Goal: Information Seeking & Learning: Learn about a topic

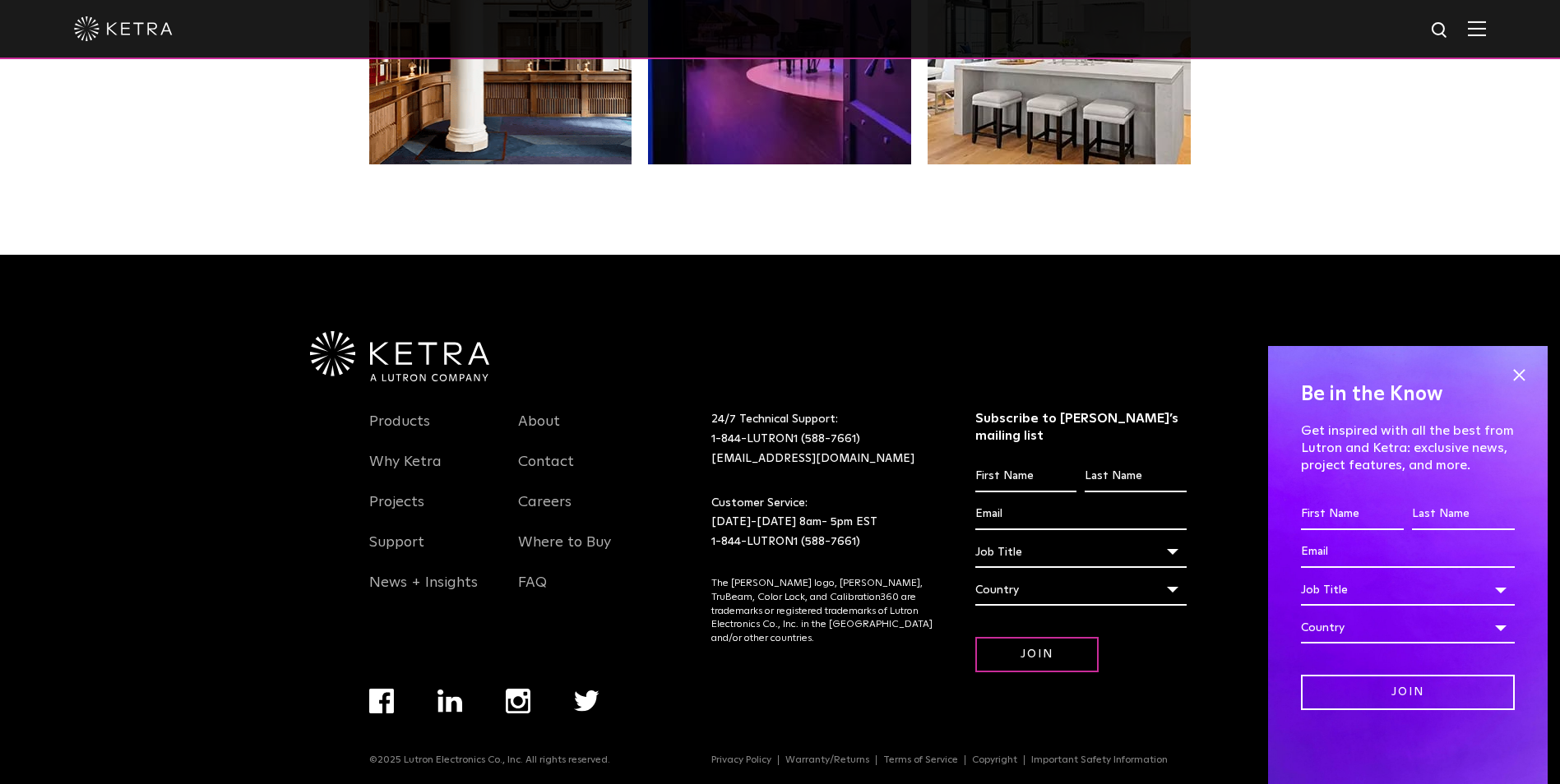
scroll to position [3458, 0]
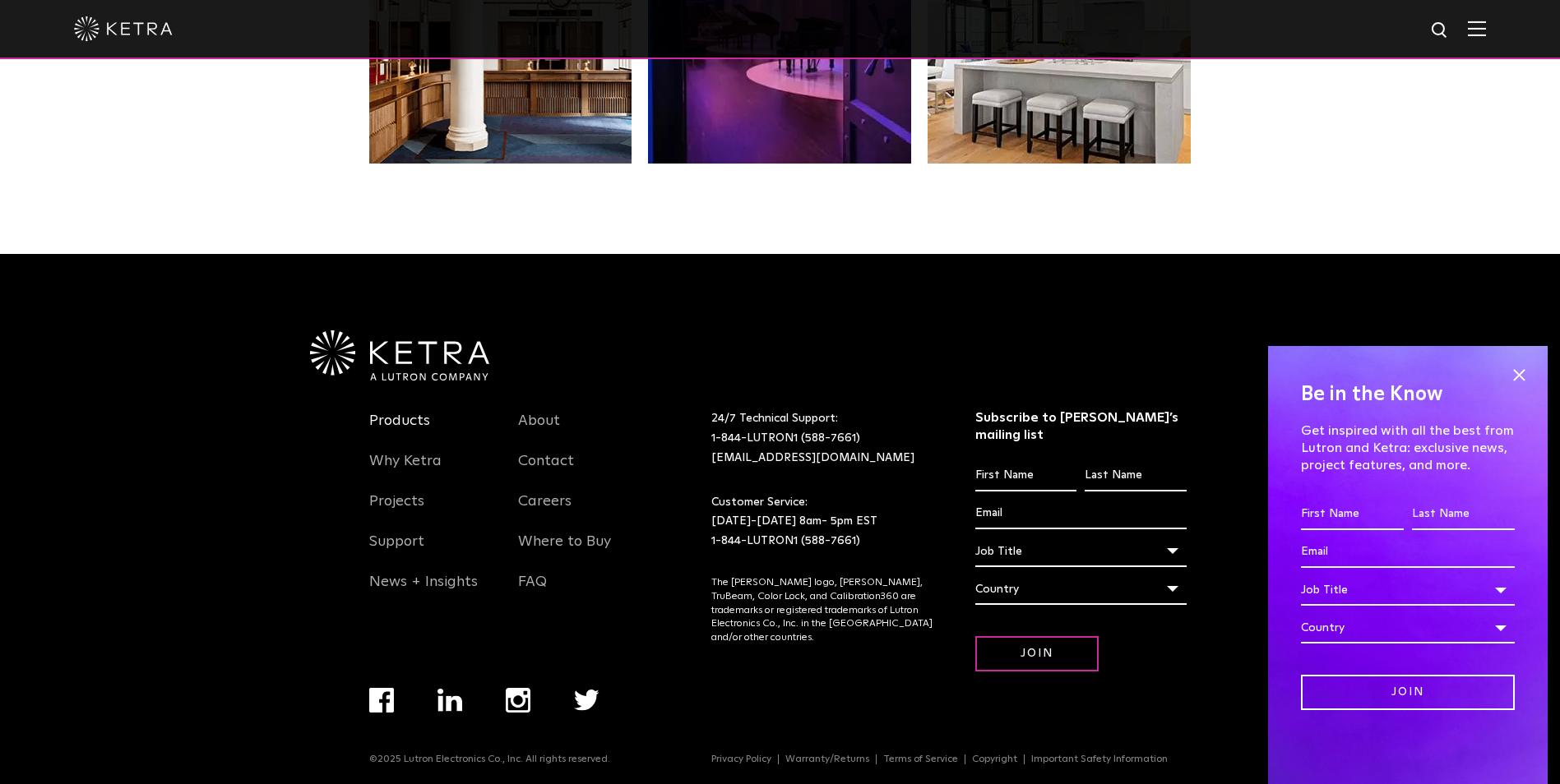
click at [414, 420] on link "Products" at bounding box center [400, 431] width 61 height 38
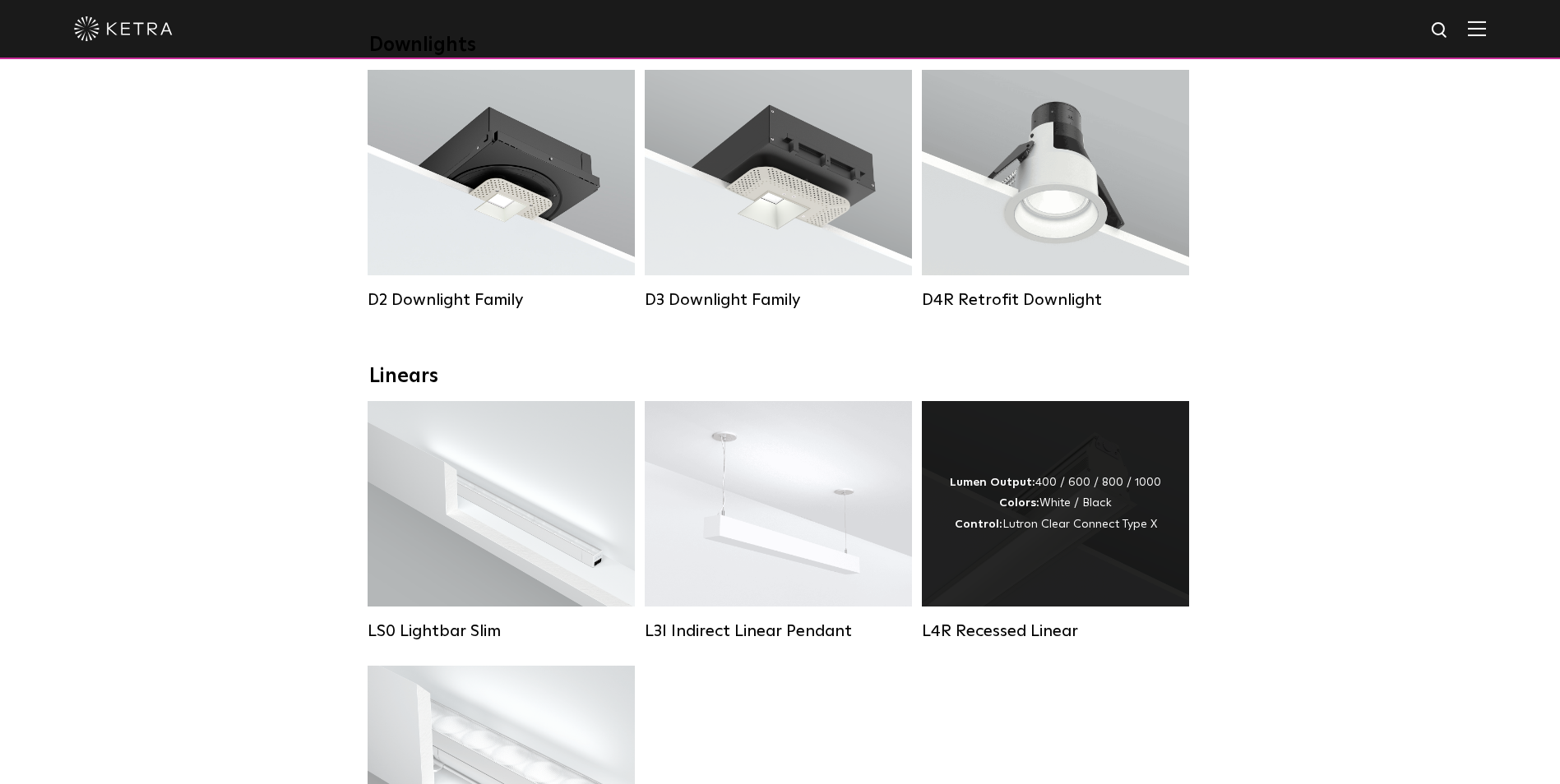
scroll to position [247, 0]
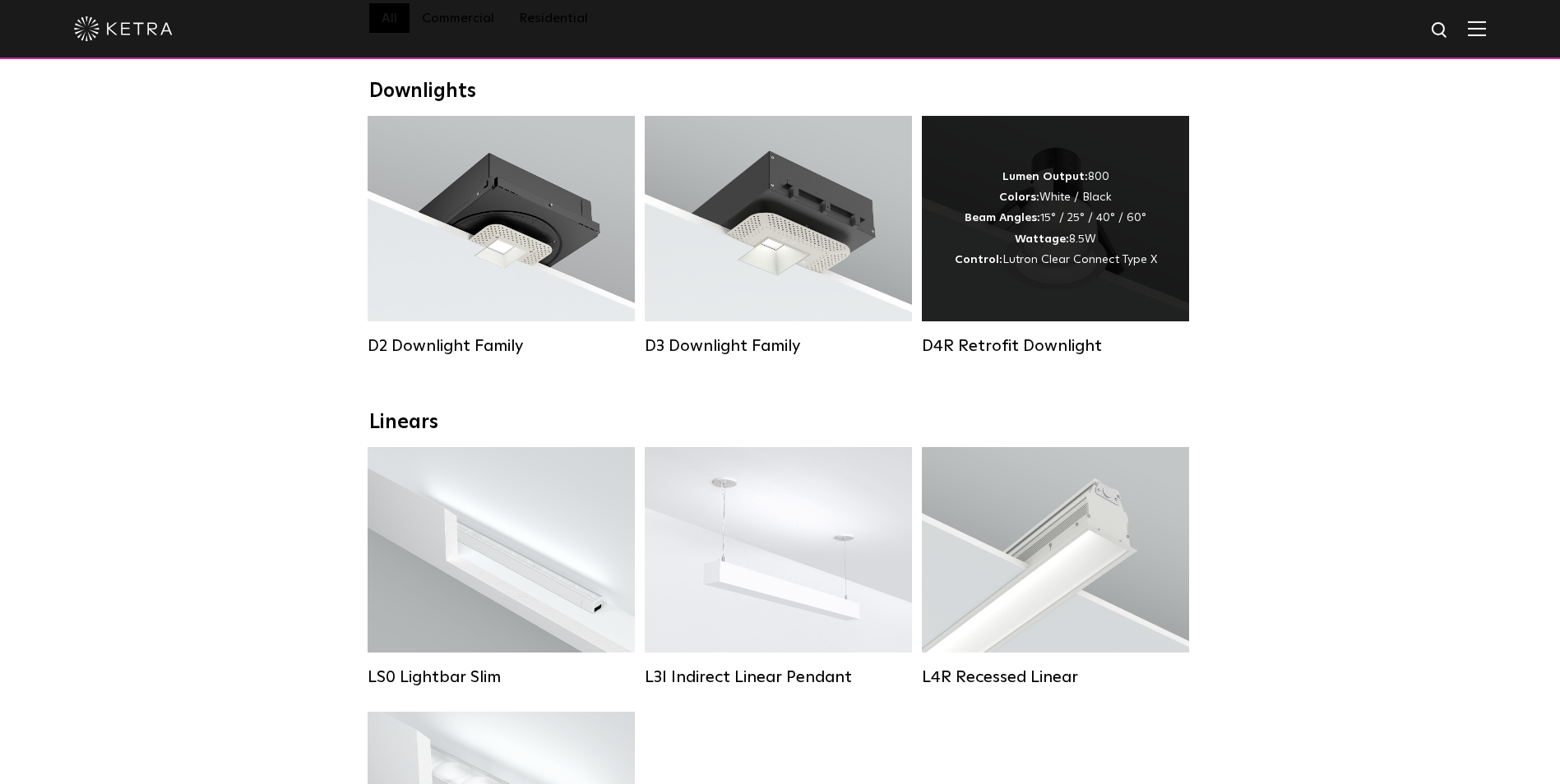
click at [1002, 356] on div "D4R Retrofit Downlight" at bounding box center [1055, 345] width 267 height 20
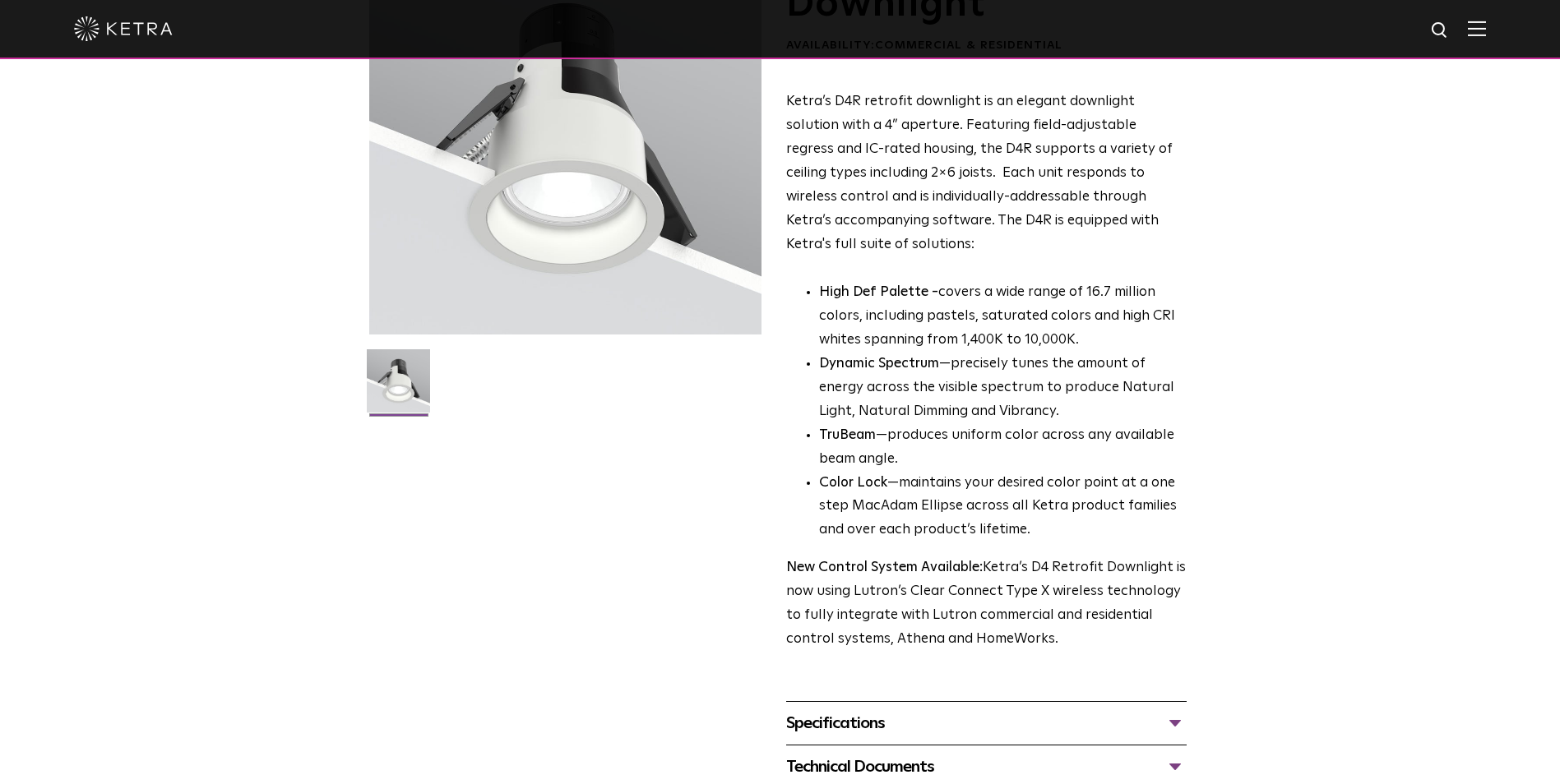
scroll to position [163, 0]
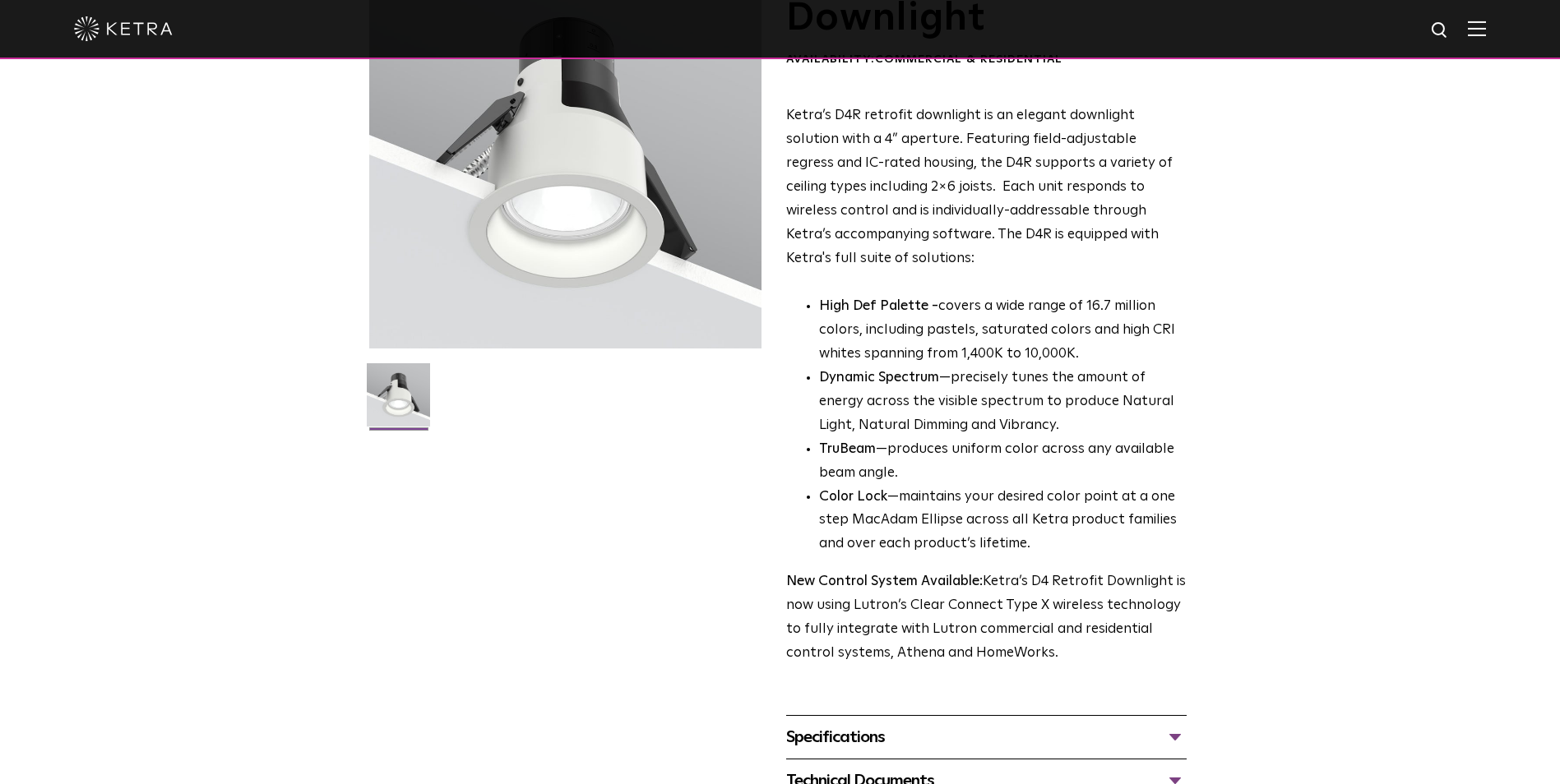
click at [1171, 734] on div "Specifications" at bounding box center [987, 737] width 401 height 27
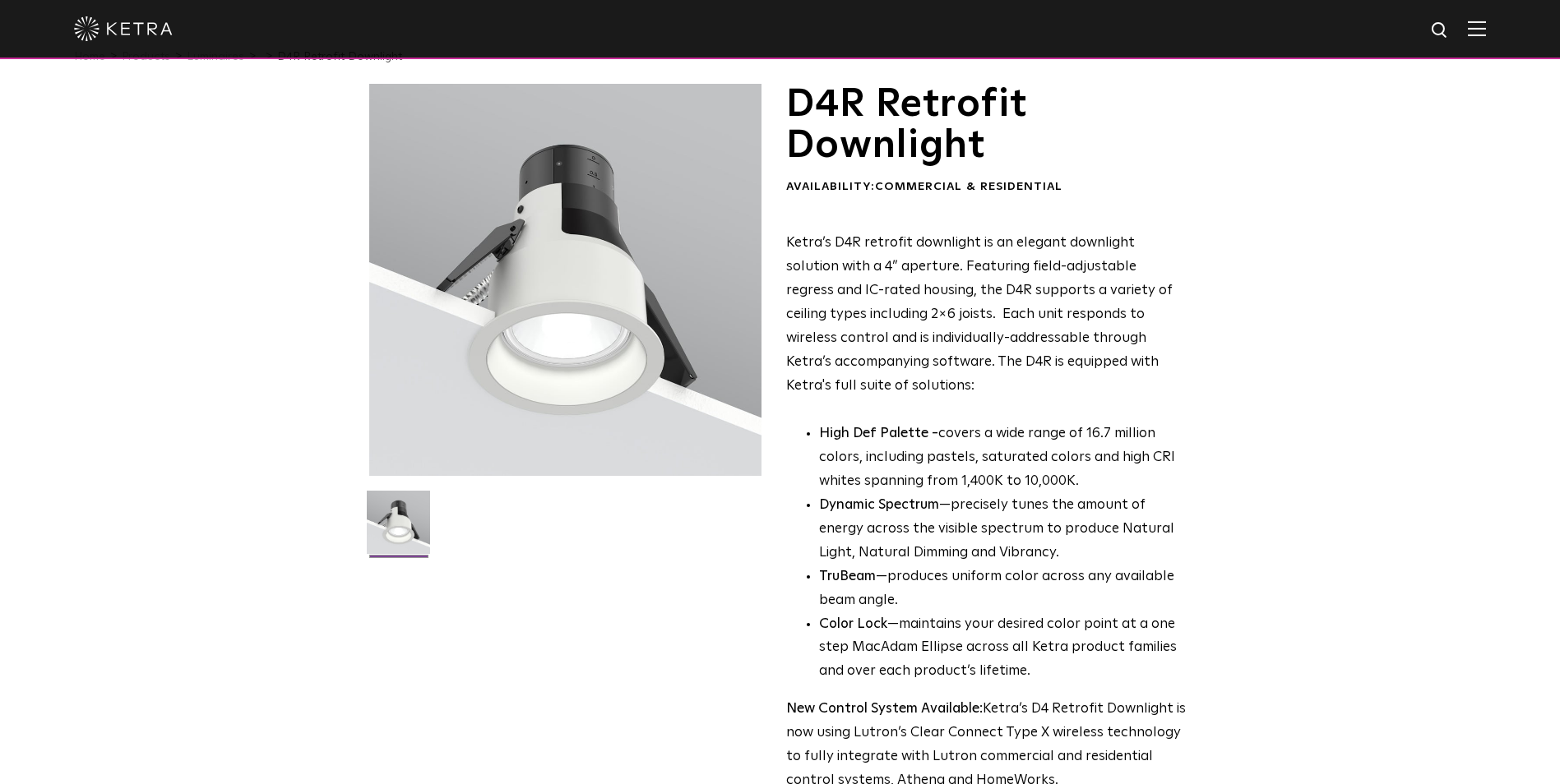
scroll to position [0, 0]
